Goal: Task Accomplishment & Management: Manage account settings

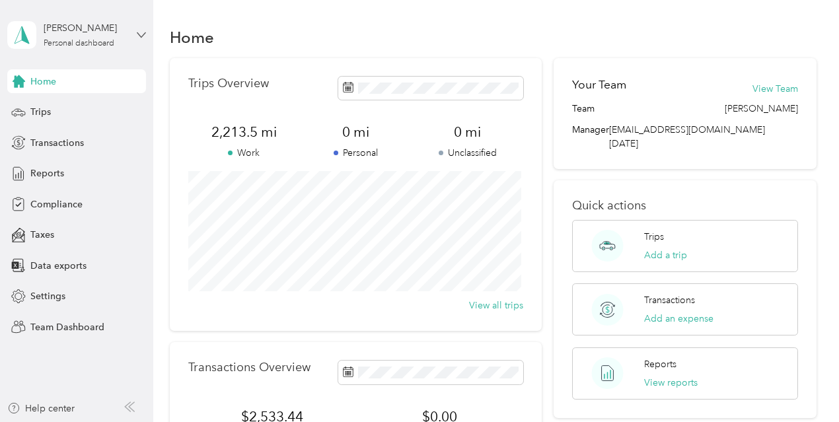
click at [145, 34] on icon at bounding box center [141, 34] width 9 height 9
click at [74, 108] on div "Team dashboard" at bounding box center [54, 109] width 71 height 14
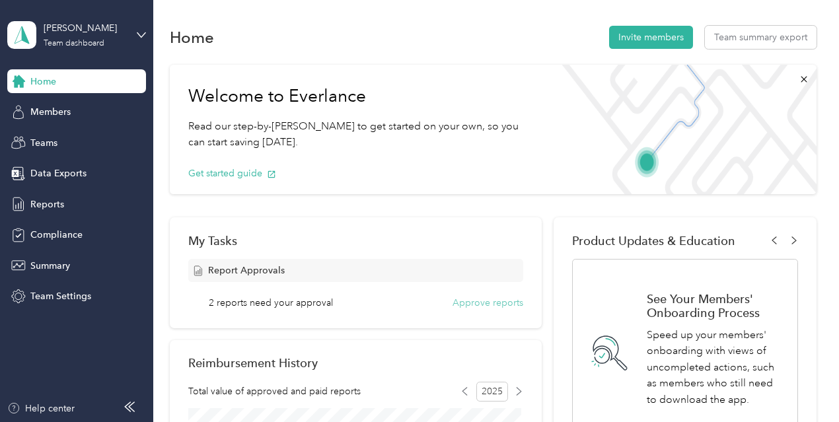
click at [505, 306] on button "Approve reports" at bounding box center [488, 303] width 71 height 14
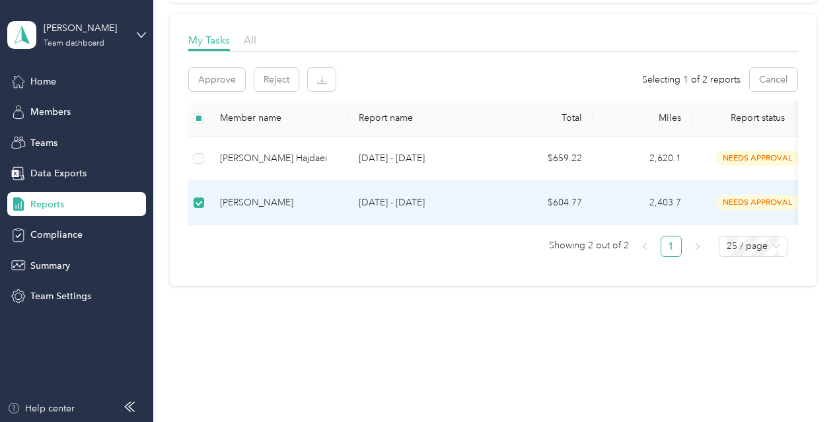
scroll to position [40, 0]
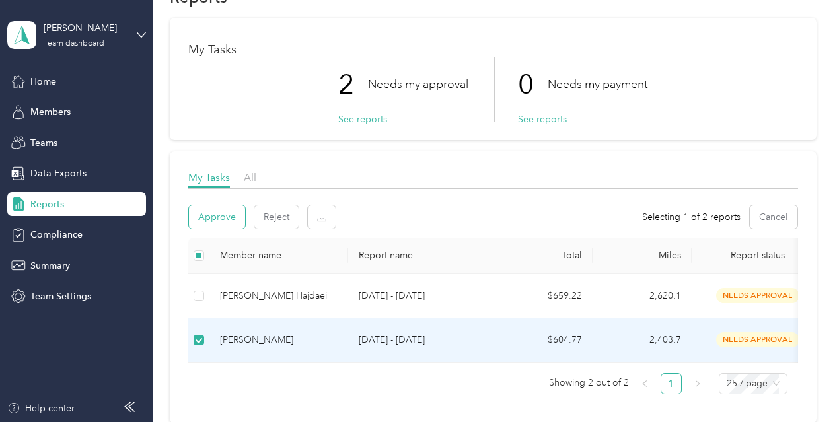
click at [209, 217] on button "Approve" at bounding box center [217, 216] width 56 height 23
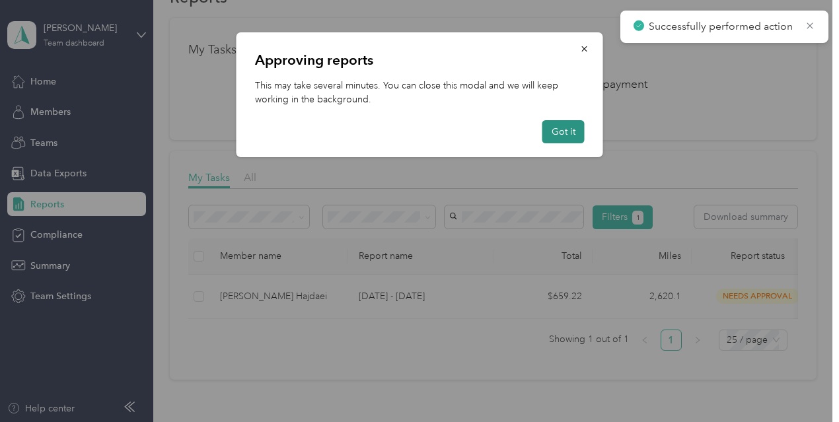
click at [558, 128] on button "Got it" at bounding box center [563, 131] width 42 height 23
